Goal: Complete application form

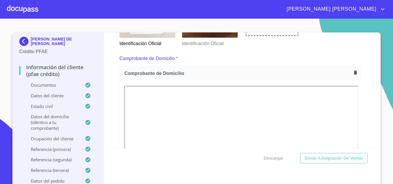
scroll to position [144, 0]
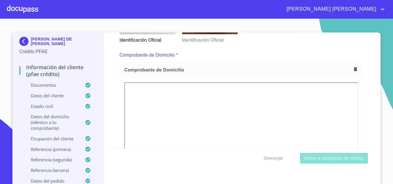
click at [323, 156] on span "Enviar a Asignación de Ventas" at bounding box center [334, 158] width 58 height 7
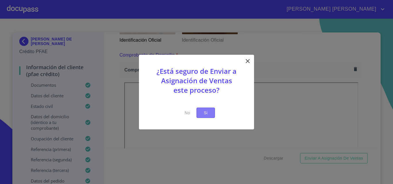
click at [210, 113] on button "Si" at bounding box center [206, 113] width 18 height 11
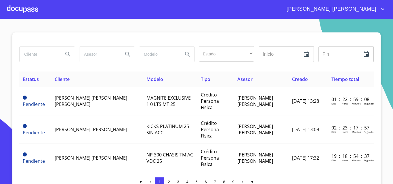
click at [382, 4] on div "[PERSON_NAME] [PERSON_NAME]" at bounding box center [196, 9] width 393 height 18
click at [382, 5] on span "[PERSON_NAME] [PERSON_NAME]" at bounding box center [334, 9] width 104 height 9
click at [378, 12] on li "Salir" at bounding box center [377, 12] width 19 height 10
